Goal: Transaction & Acquisition: Purchase product/service

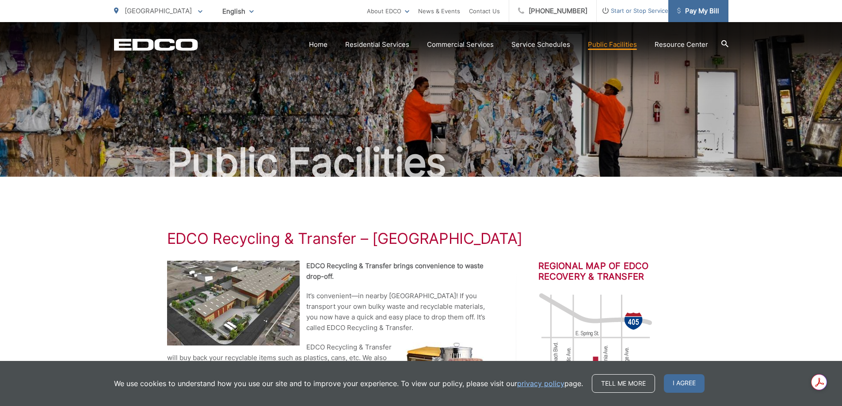
click at [705, 7] on span "Pay My Bill" at bounding box center [698, 11] width 42 height 11
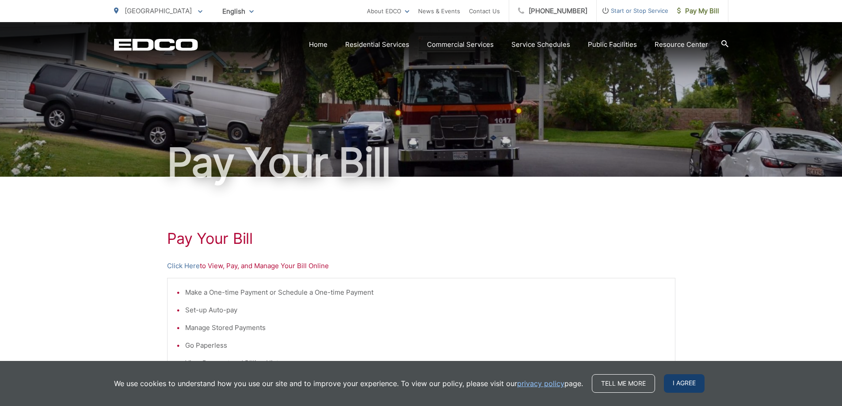
click at [685, 385] on span "I agree" at bounding box center [684, 383] width 41 height 19
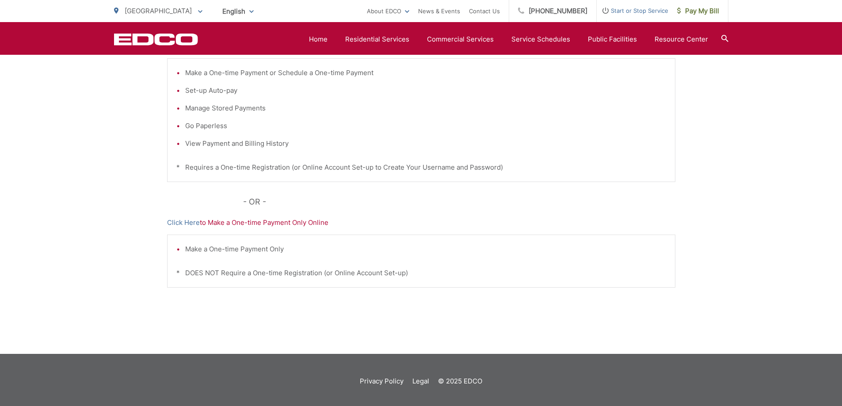
scroll to position [222, 0]
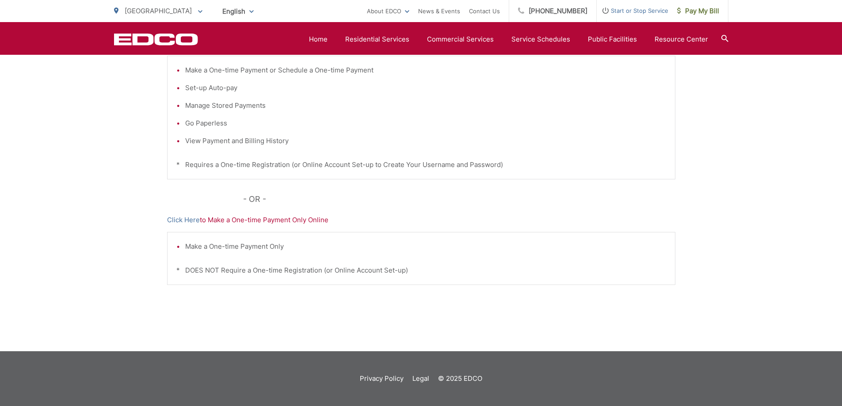
click at [443, 319] on div "Pay Your Bill Click Here to View, Pay, and Manage Your Bill Online Make a One-t…" at bounding box center [421, 152] width 508 height 397
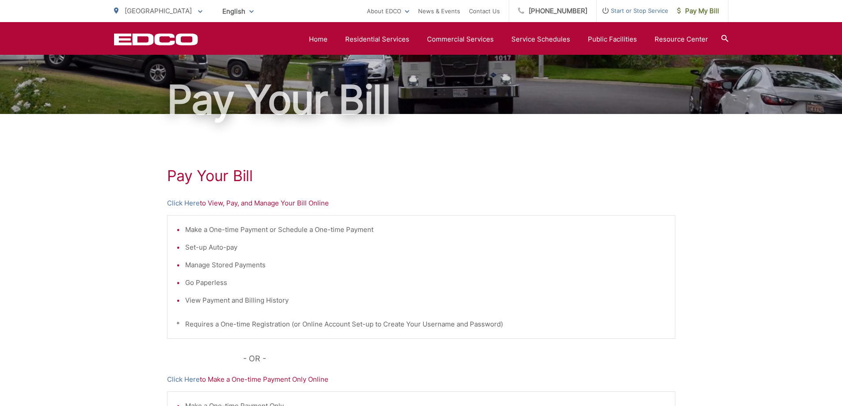
scroll to position [61, 0]
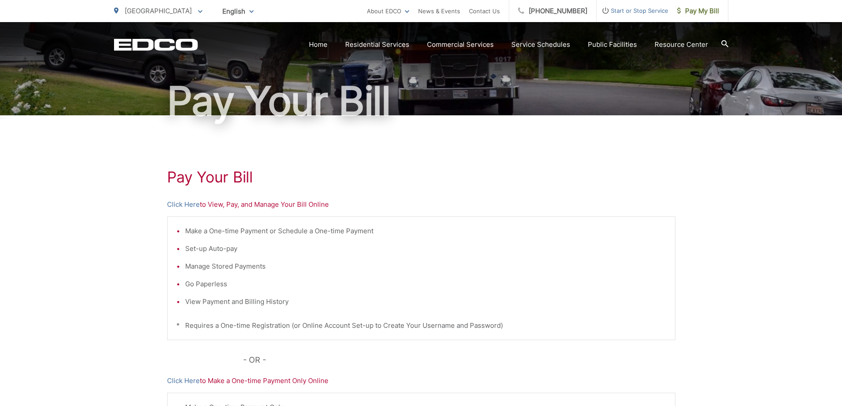
click at [215, 202] on p "Click Here to View, Pay, and Manage Your Bill Online" at bounding box center [421, 204] width 508 height 11
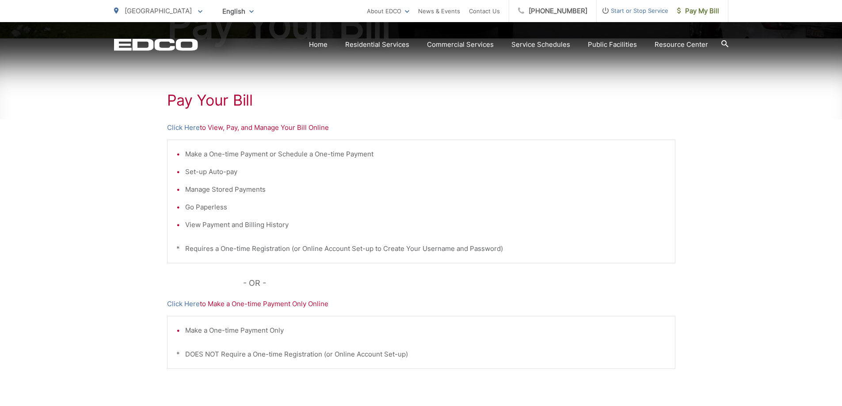
scroll to position [222, 0]
